Goal: Download file/media

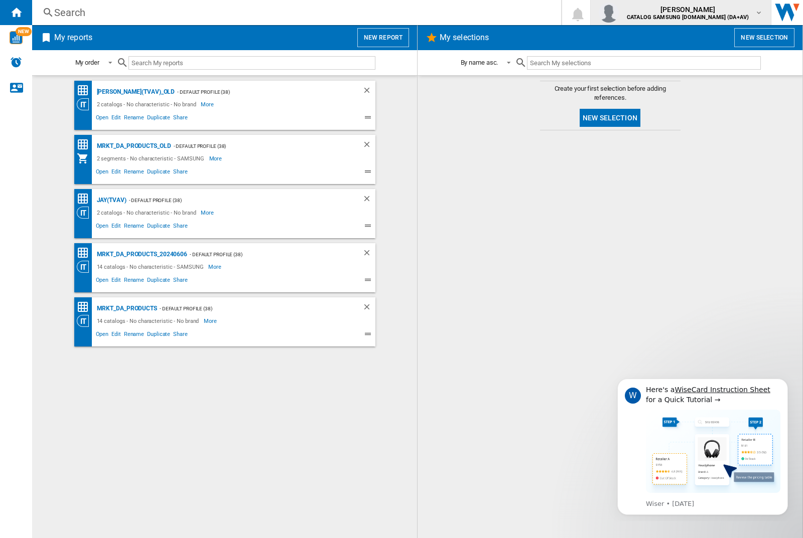
click at [619, 13] on img "button" at bounding box center [609, 13] width 20 height 20
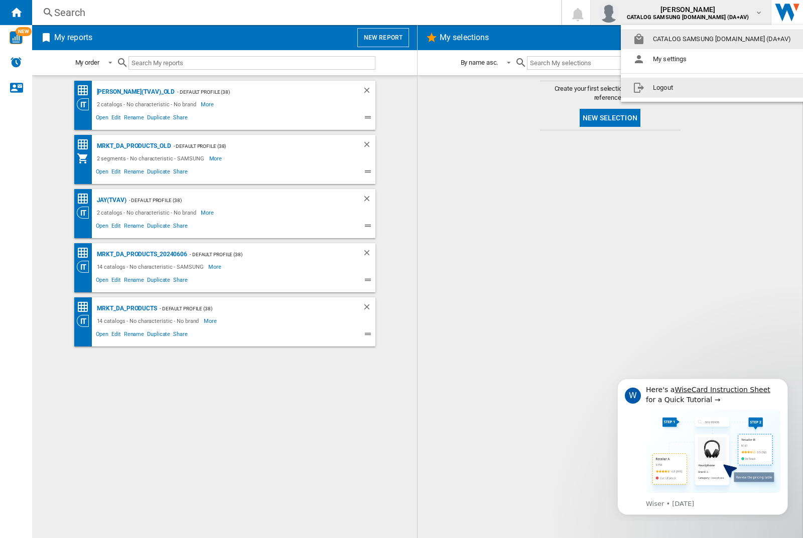
click at [698, 88] on button "Logout" at bounding box center [714, 88] width 186 height 20
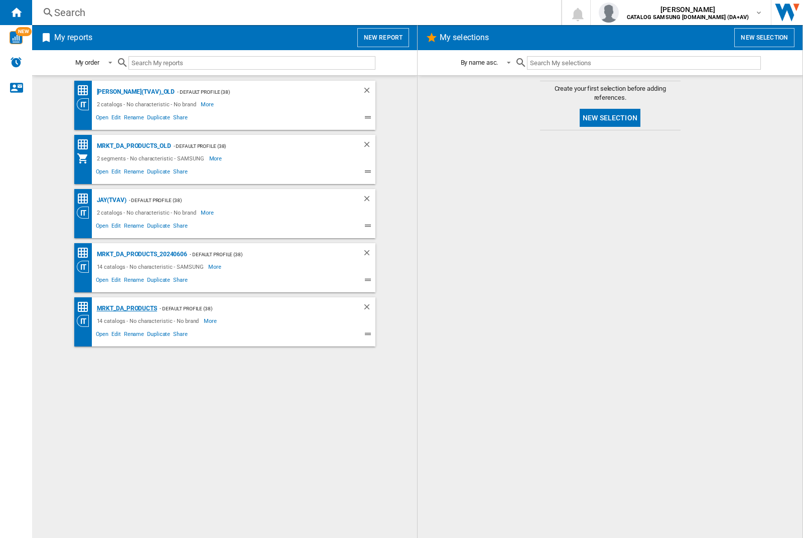
click at [126, 309] on div "MRKT_DA_PRODUCTS" at bounding box center [125, 309] width 63 height 13
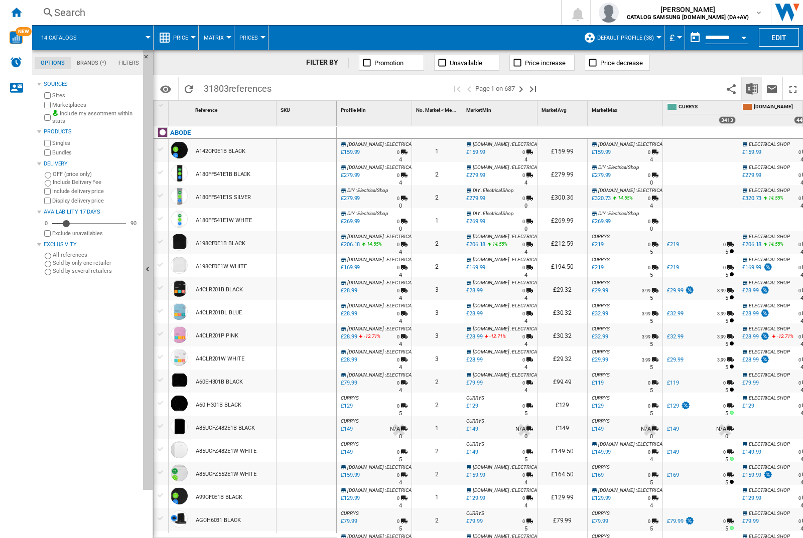
click at [751, 88] on img "Download in Excel" at bounding box center [752, 89] width 12 height 12
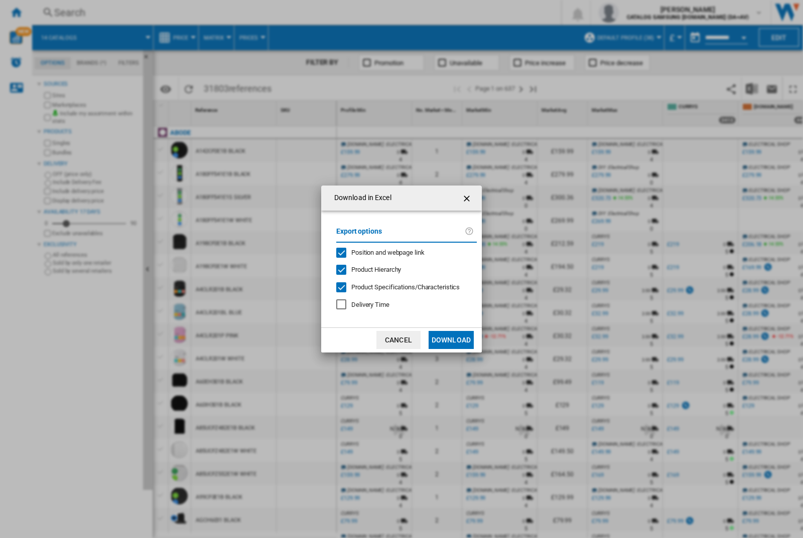
click at [381, 252] on span "Position and webpage link" at bounding box center [387, 253] width 73 height 8
click at [451, 340] on button "Download" at bounding box center [451, 340] width 45 height 18
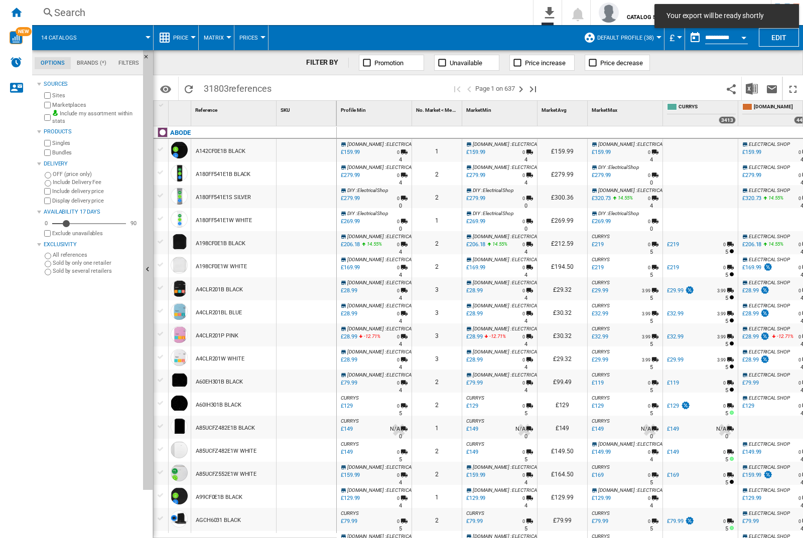
click at [310, 149] on div at bounding box center [307, 150] width 60 height 23
